Goal: Feedback & Contribution: Leave review/rating

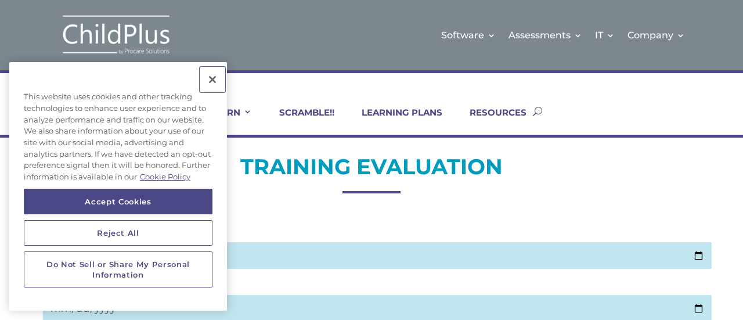
click at [213, 79] on button "Close" at bounding box center [213, 80] width 26 height 26
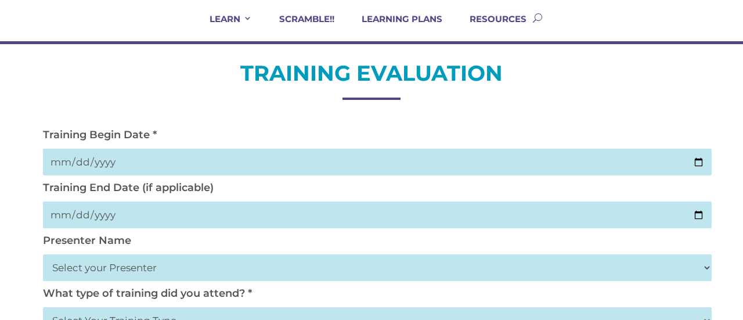
scroll to position [95, 0]
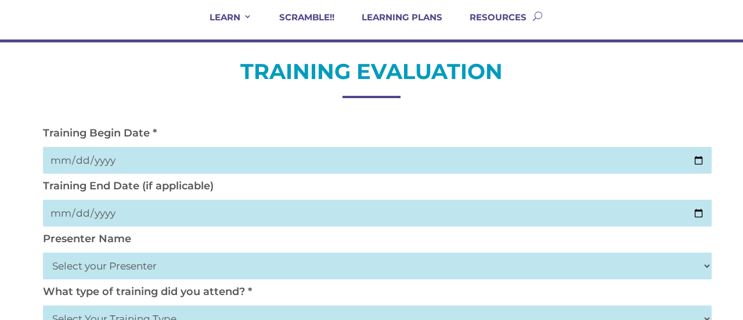
click at [64, 159] on input "date" at bounding box center [377, 160] width 669 height 27
type input "2025-10-02"
click at [59, 213] on input "date" at bounding box center [377, 213] width 669 height 27
type input "2025-10-02"
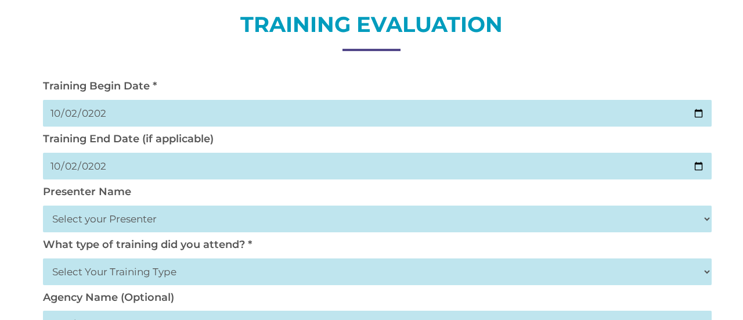
scroll to position [143, 0]
click at [103, 218] on select "Select your Presenter Aaron Dickerson Amy Corkery Cindy Coats Danielle Hensley …" at bounding box center [377, 218] width 669 height 27
select select "Nickerson, Trecia"
click at [43, 205] on select "Select your Presenter Aaron Dickerson Amy Corkery Cindy Coats Danielle Hensley …" at bounding box center [377, 218] width 669 height 27
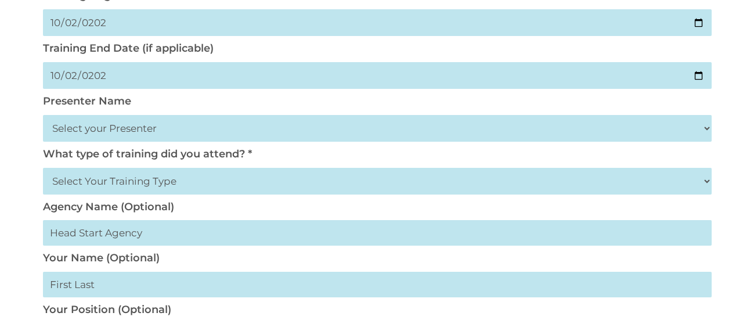
scroll to position [239, 0]
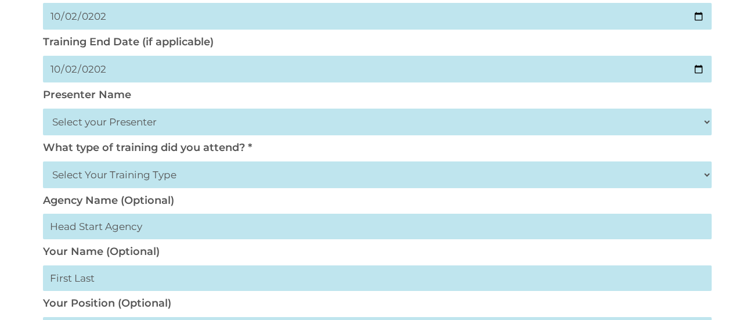
click at [131, 175] on select "Select Your Training Type On-site (at your agency) Virtual Visit Live Group Web…" at bounding box center [377, 174] width 669 height 27
select select "Virtual Visit"
click at [43, 162] on select "Select Your Training Type On-site (at your agency) Virtual Visit Live Group Web…" at bounding box center [377, 174] width 669 height 27
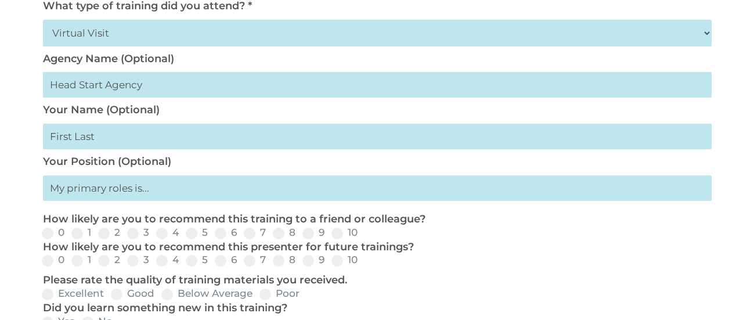
scroll to position [383, 0]
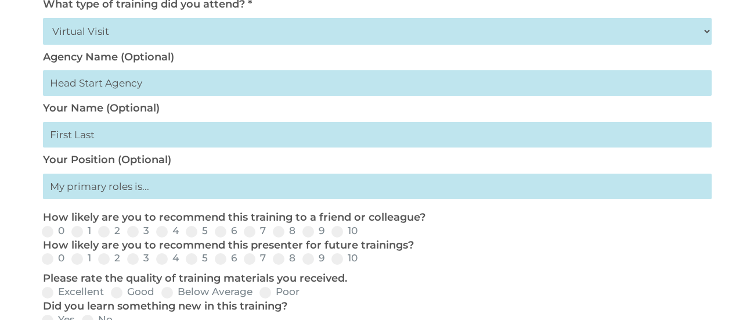
click at [99, 140] on input "text" at bounding box center [377, 135] width 669 height 26
click at [118, 136] on input "Susan Vang" at bounding box center [377, 135] width 669 height 26
type input "Susan Vang"
click at [110, 189] on input "text" at bounding box center [377, 187] width 669 height 26
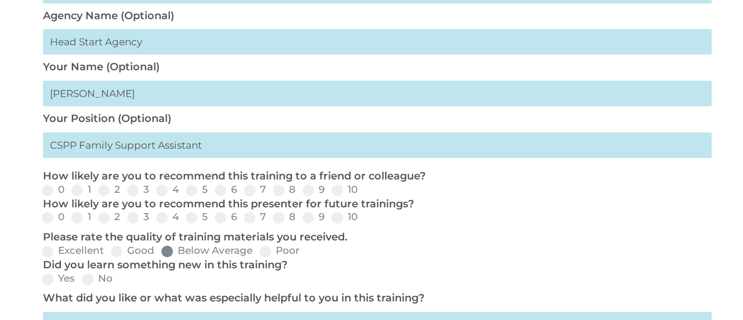
scroll to position [430, 0]
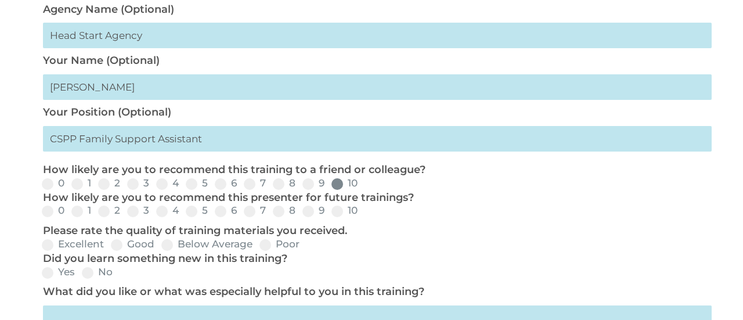
type input "CSPP Family Support Assistant"
click at [338, 186] on span at bounding box center [338, 184] width 12 height 12
click at [363, 186] on input "10" at bounding box center [367, 188] width 8 height 8
radio input "true"
click at [340, 213] on span at bounding box center [338, 212] width 12 height 12
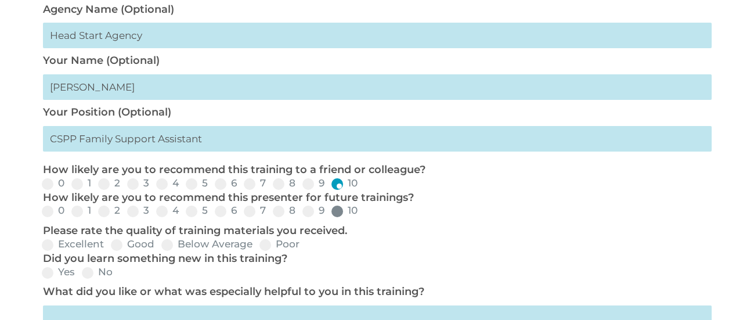
click at [363, 213] on input "10" at bounding box center [367, 215] width 8 height 8
radio input "true"
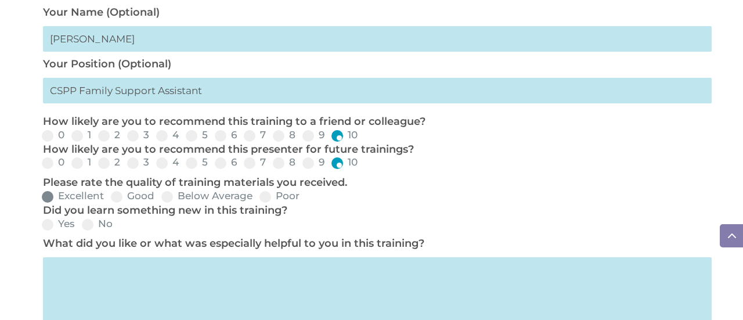
click at [50, 199] on span at bounding box center [48, 197] width 12 height 12
click at [110, 199] on input "Excellent" at bounding box center [114, 201] width 8 height 8
radio input "true"
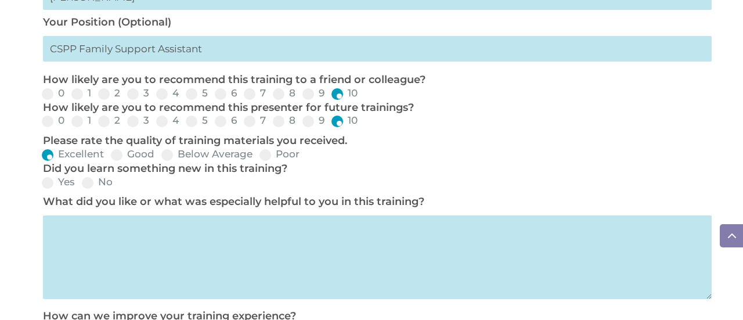
scroll to position [526, 0]
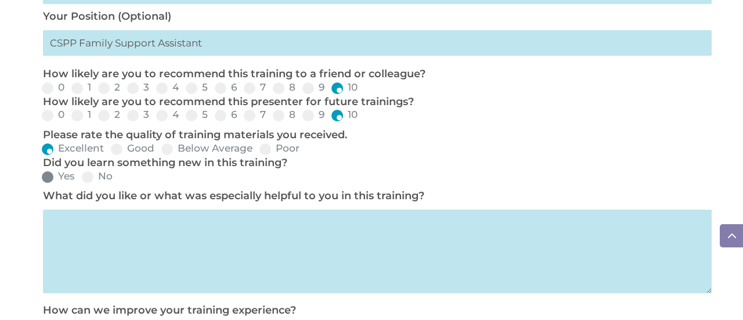
click at [52, 175] on label "Yes" at bounding box center [58, 176] width 33 height 10
click at [81, 177] on input "Yes" at bounding box center [85, 181] width 8 height 8
radio input "true"
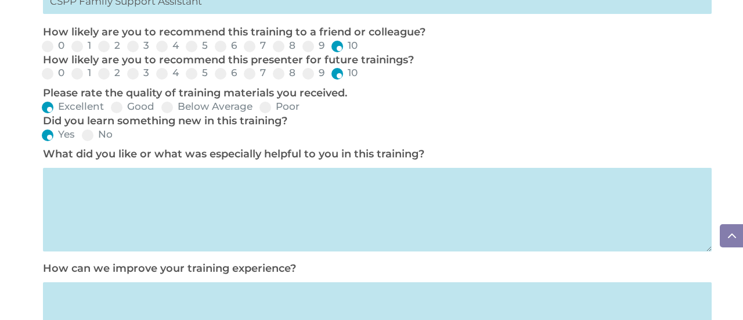
scroll to position [574, 0]
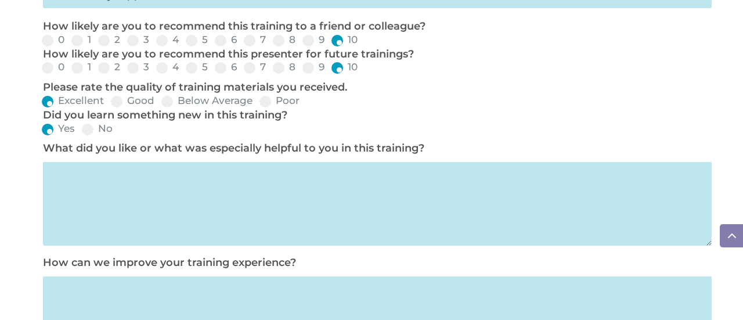
click at [80, 178] on textarea at bounding box center [377, 204] width 669 height 84
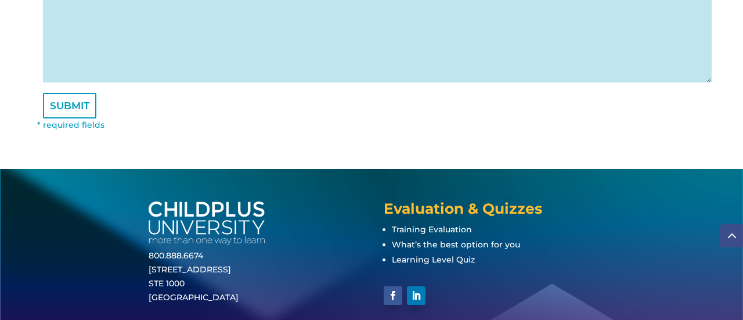
scroll to position [858, 0]
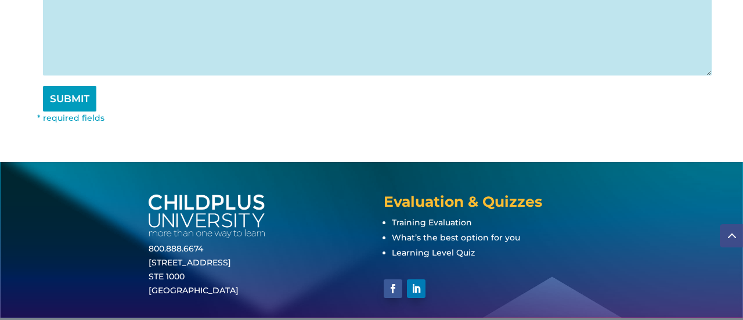
type textarea "Training was very helpful."
click at [77, 101] on input "SUBMIT" at bounding box center [69, 99] width 53 height 26
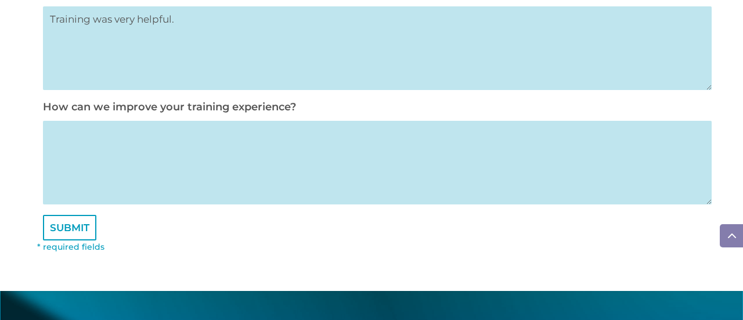
scroll to position [732, 0]
